Goal: Find specific page/section: Find specific page/section

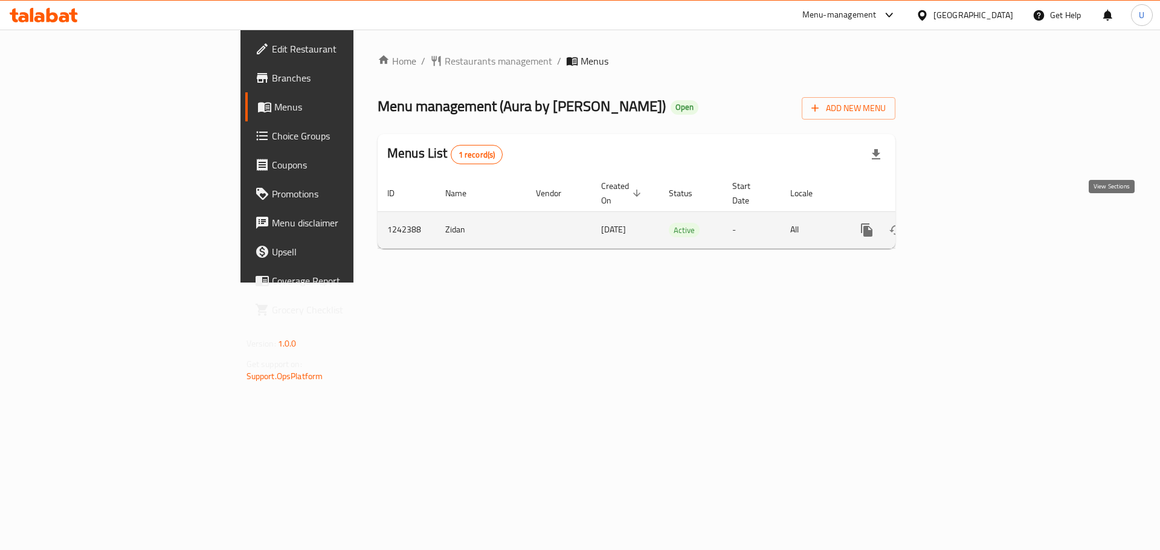
click at [959, 225] on icon "enhanced table" at bounding box center [953, 230] width 11 height 11
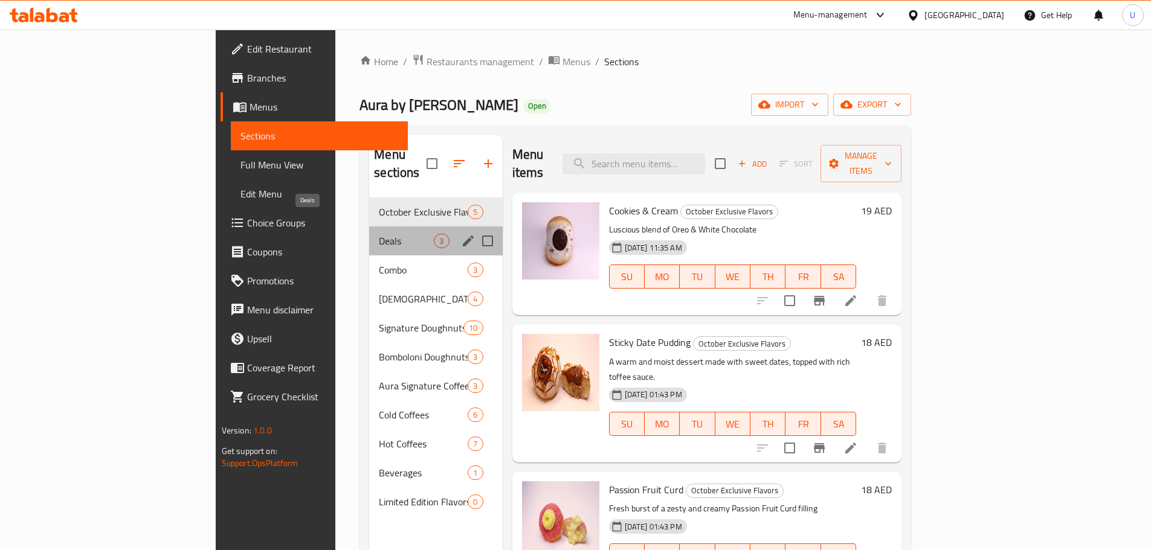
click at [379, 234] on span "Deals" at bounding box center [406, 241] width 55 height 14
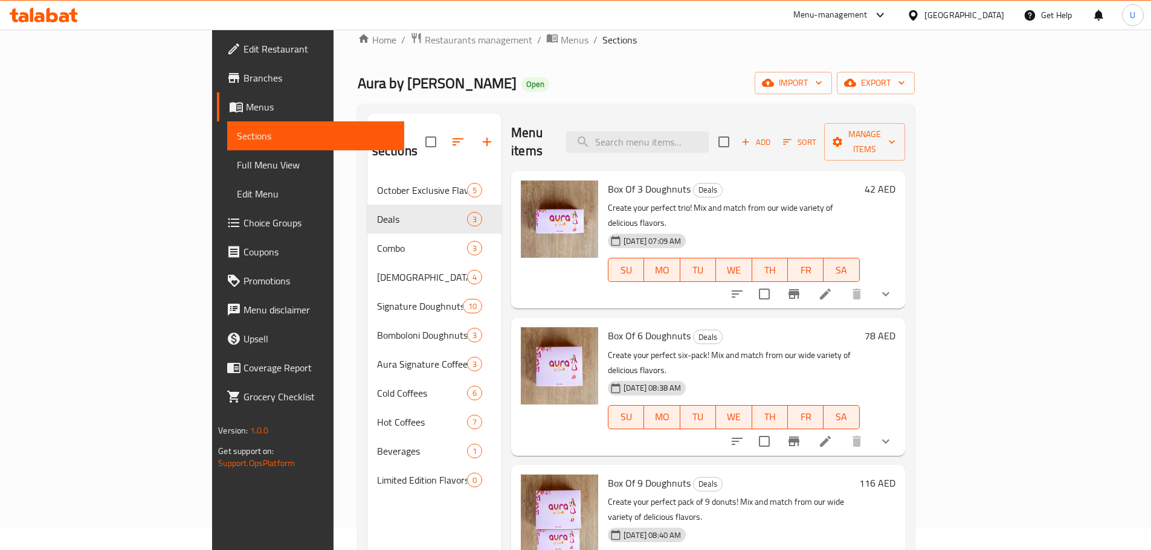
scroll to position [18, 0]
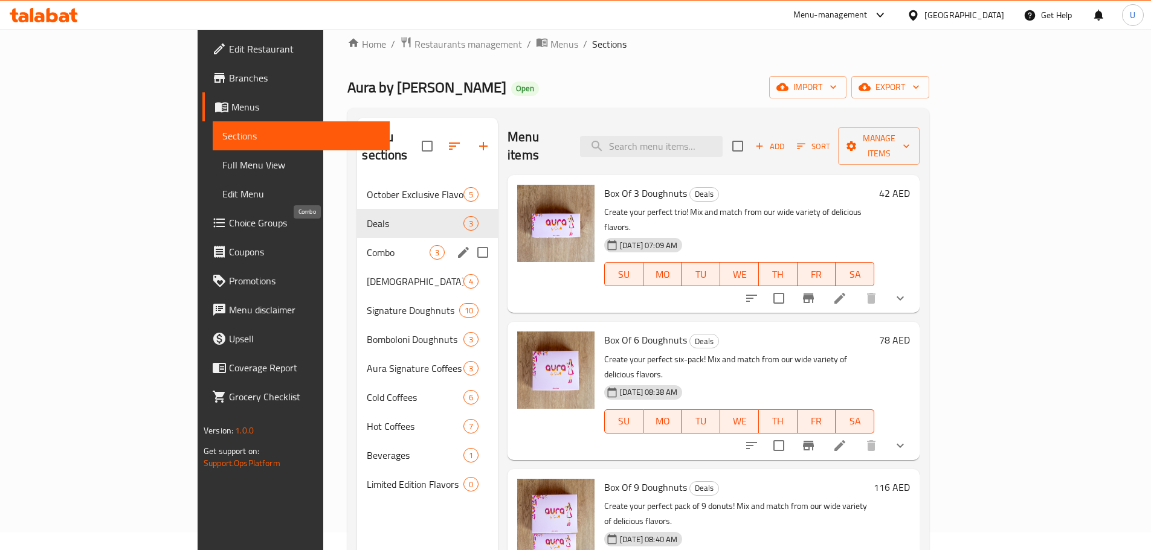
click at [367, 245] on span "Combo" at bounding box center [398, 252] width 63 height 14
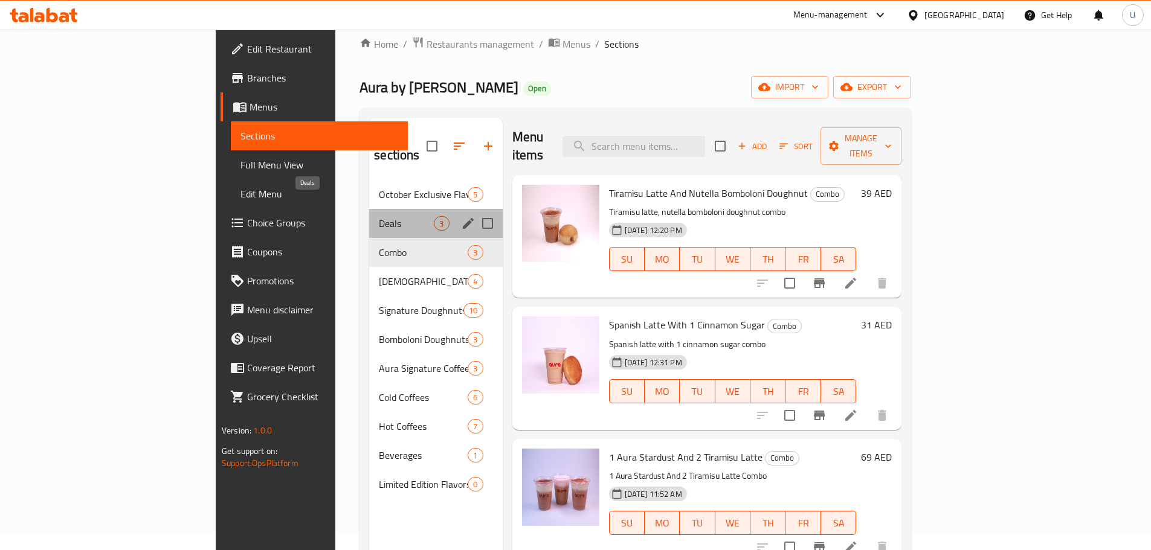
click at [379, 216] on span "Deals" at bounding box center [406, 223] width 55 height 14
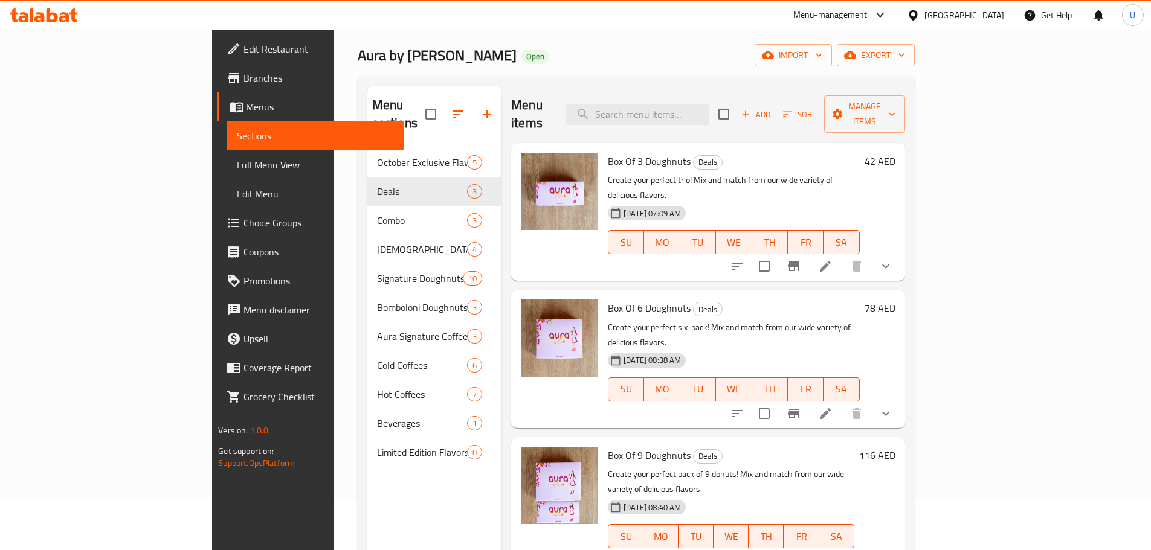
scroll to position [49, 0]
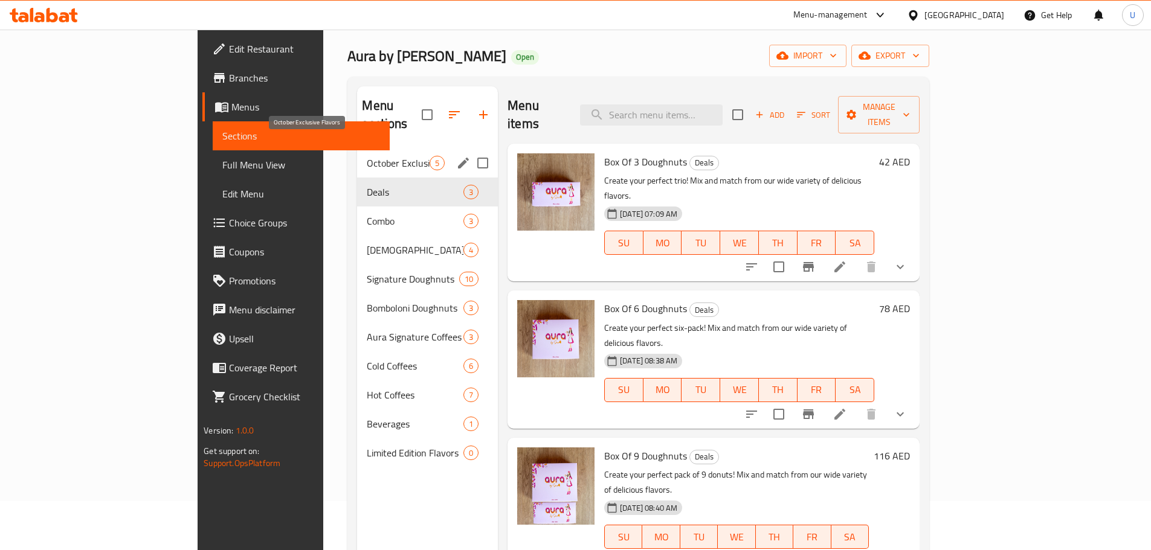
click at [367, 156] on span "October Exclusive Flavors" at bounding box center [398, 163] width 63 height 14
